Goal: Find specific page/section: Find specific page/section

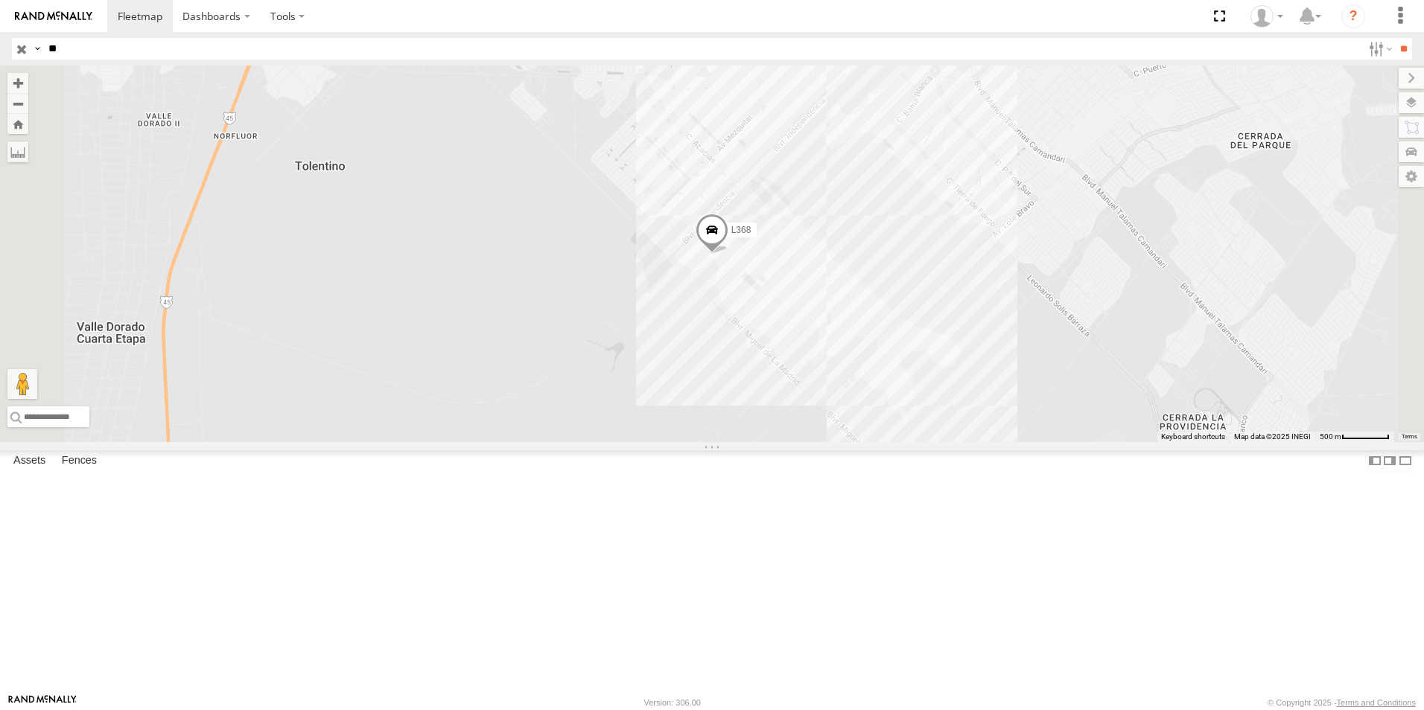
type input "*"
type input "***"
click at [1395, 38] on input "**" at bounding box center [1403, 49] width 17 height 22
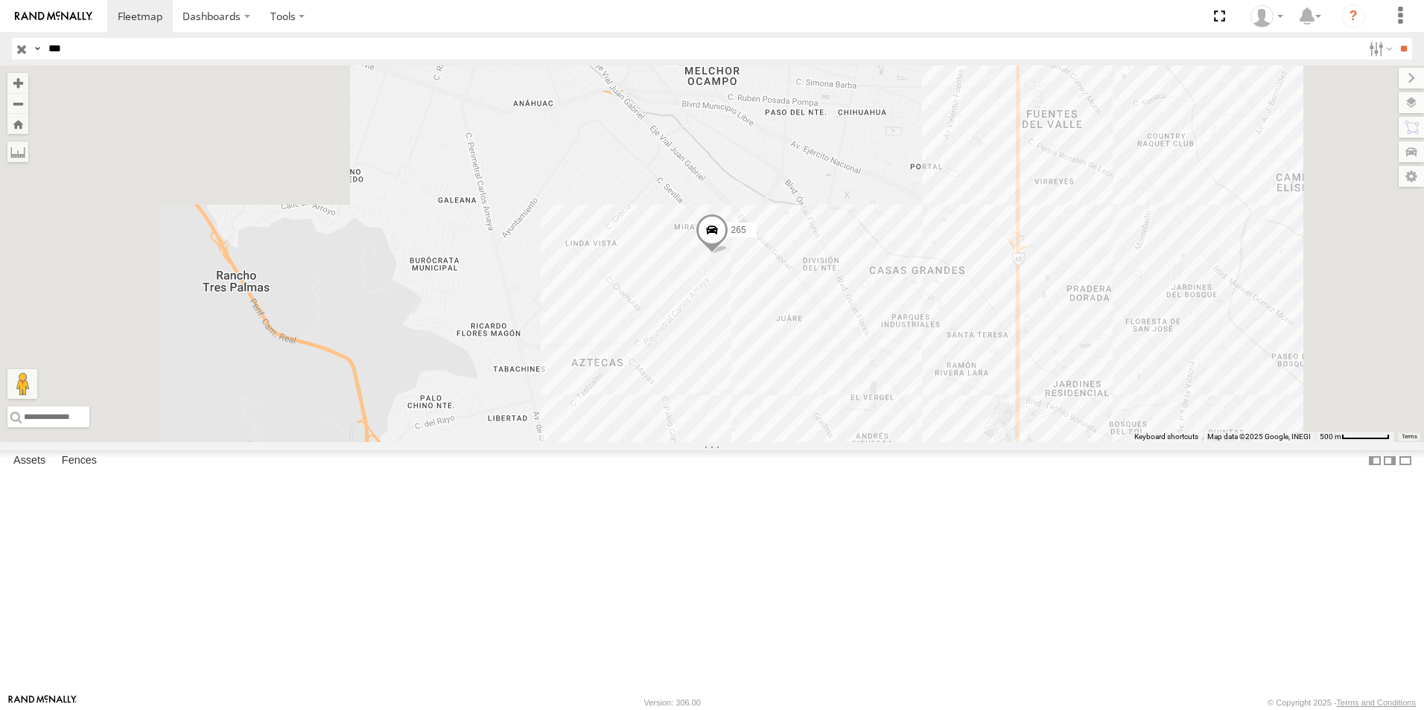
click at [0, 0] on div "265" at bounding box center [0, 0] width 0 height 0
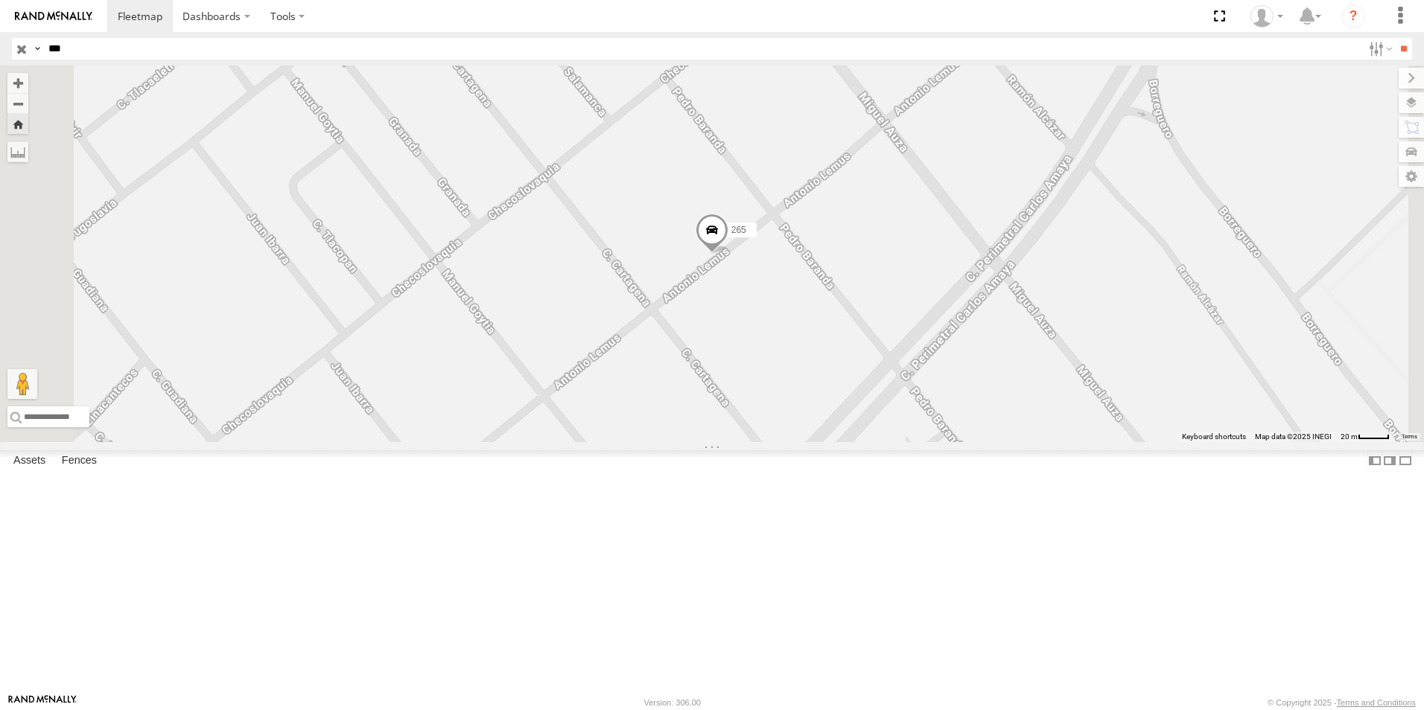
click at [728, 254] on span at bounding box center [711, 234] width 33 height 40
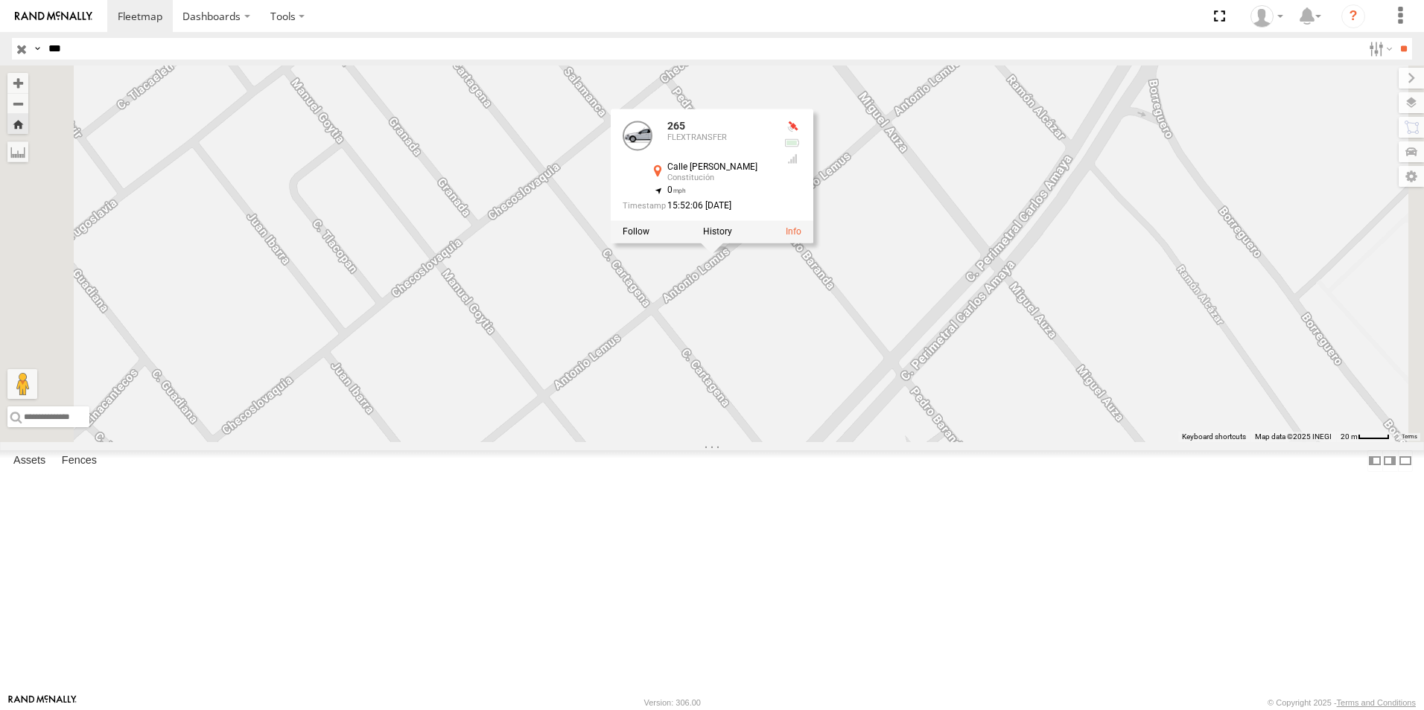
drag, startPoint x: 928, startPoint y: 456, endPoint x: 937, endPoint y: 436, distance: 22.3
click at [929, 442] on div "265 265 FLEXTRANSFER [STREET_ADDRESS][PERSON_NAME] , -106.45979 0 15:52:06 [DAT…" at bounding box center [712, 254] width 1424 height 377
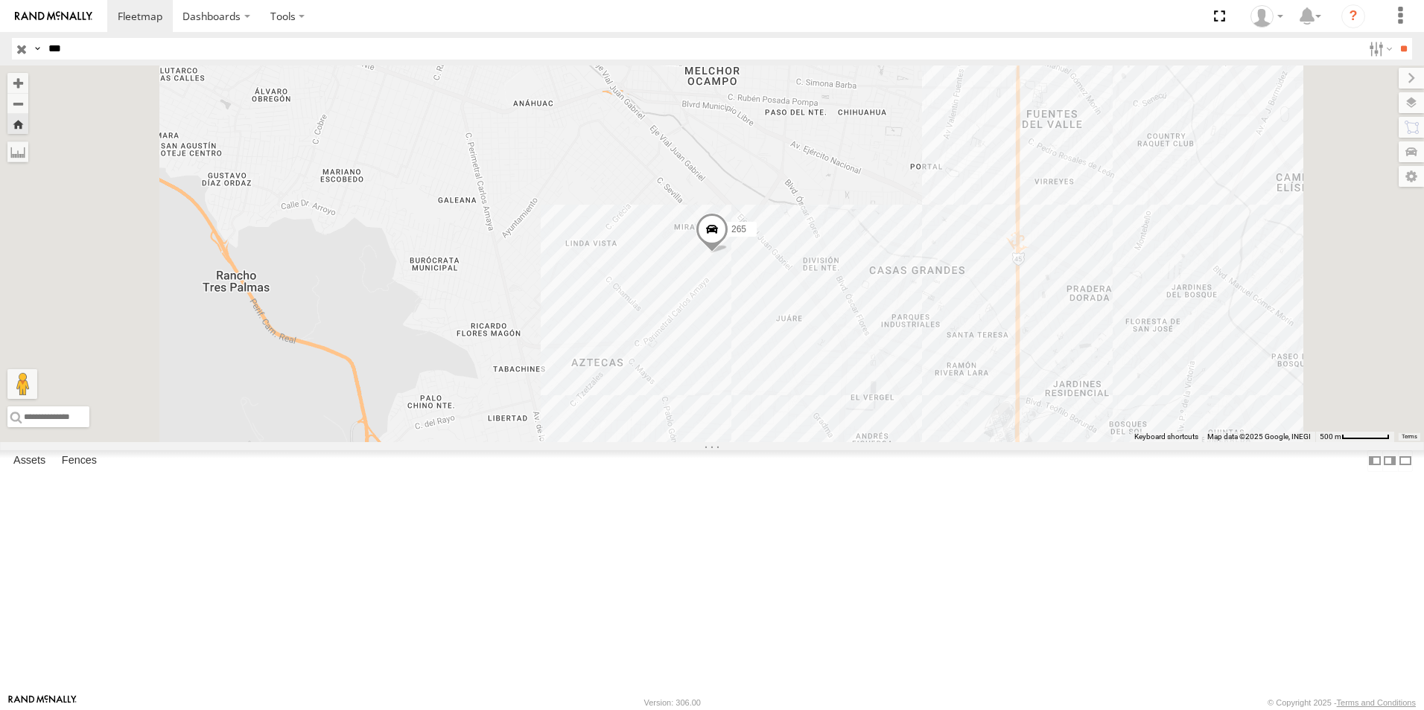
click at [0, 0] on div "265" at bounding box center [0, 0] width 0 height 0
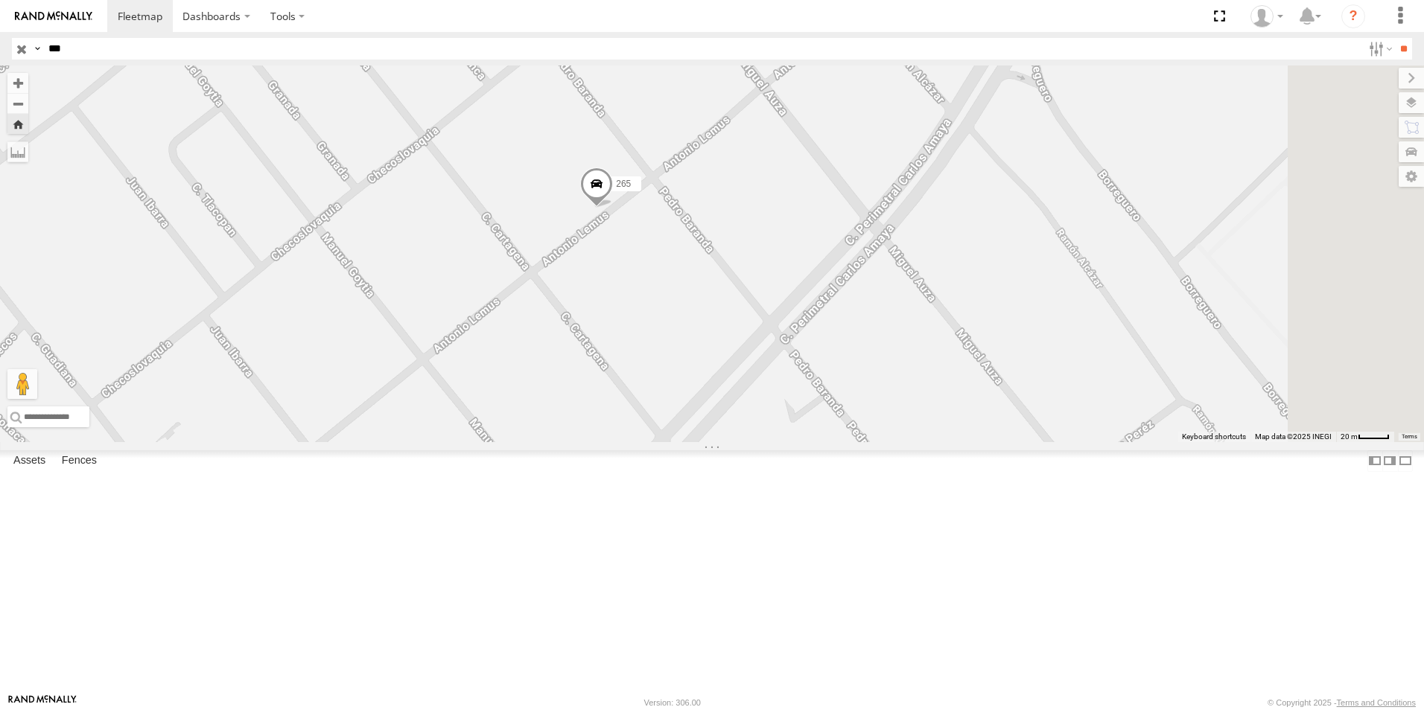
drag, startPoint x: 953, startPoint y: 503, endPoint x: 836, endPoint y: 455, distance: 126.2
click at [836, 442] on div "265" at bounding box center [712, 254] width 1424 height 377
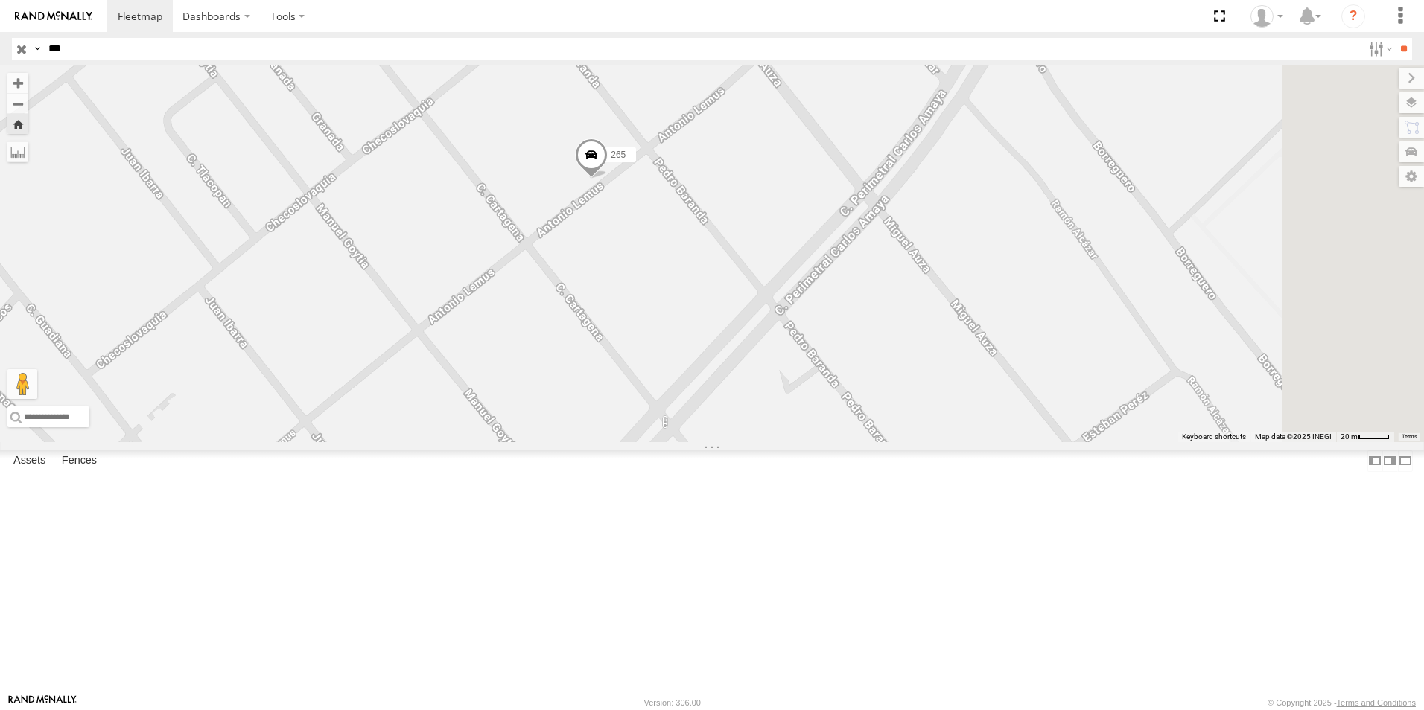
drag, startPoint x: 816, startPoint y: 432, endPoint x: 812, endPoint y: 402, distance: 30.0
click at [812, 402] on div "265" at bounding box center [712, 254] width 1424 height 377
